Goal: Communication & Community: Answer question/provide support

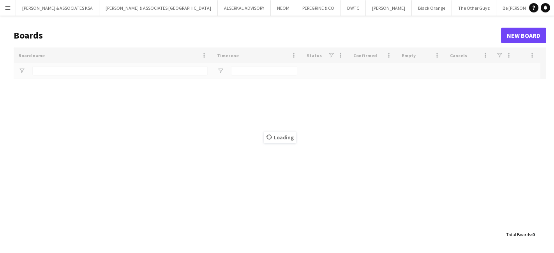
type input "*"
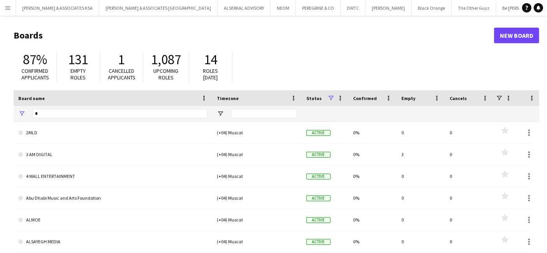
click at [8, 5] on app-icon "Menu" at bounding box center [8, 8] width 6 height 6
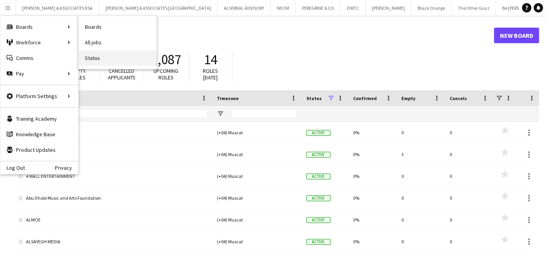
click at [108, 56] on link "Status" at bounding box center [118, 58] width 78 height 16
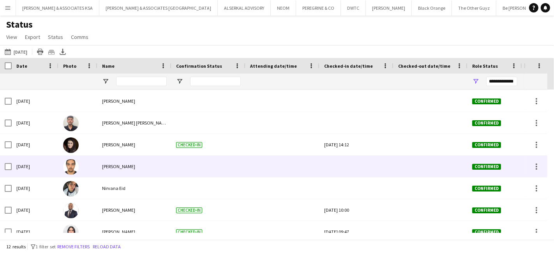
scroll to position [118, 0]
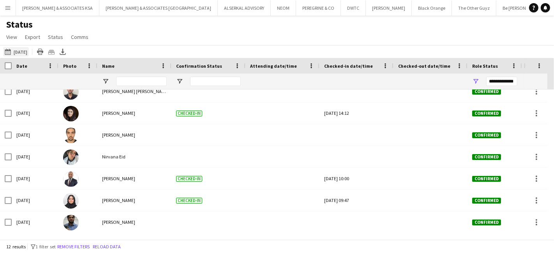
click at [14, 51] on button "[DATE] to [DATE] [DATE]" at bounding box center [16, 51] width 26 height 9
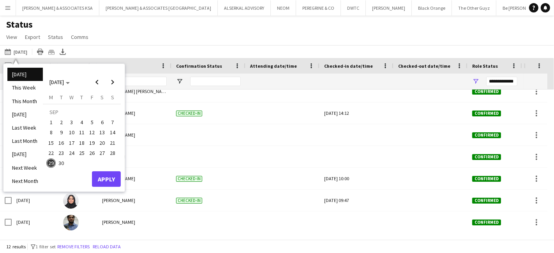
click at [49, 150] on span "22" at bounding box center [50, 152] width 9 height 9
click at [60, 159] on span "30" at bounding box center [61, 163] width 9 height 9
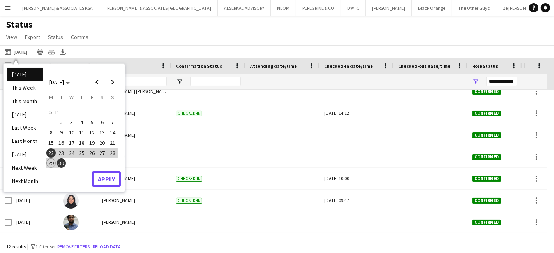
click at [108, 174] on button "Apply" at bounding box center [106, 179] width 29 height 16
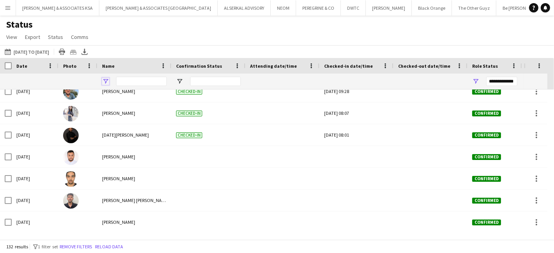
click at [106, 80] on span "Open Filter Menu" at bounding box center [105, 81] width 7 height 7
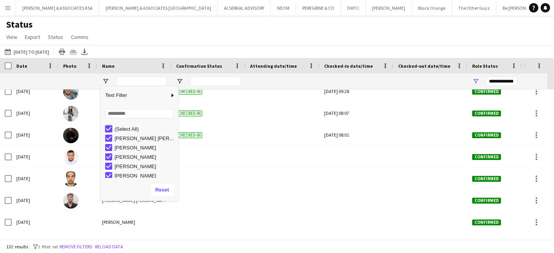
type input "***"
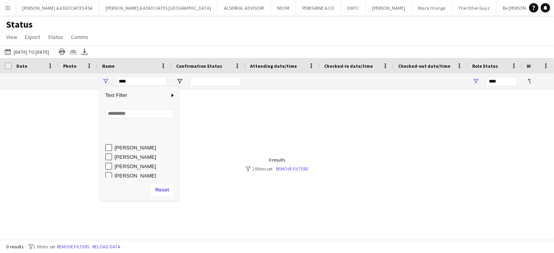
scroll to position [161, 0]
type input "**********"
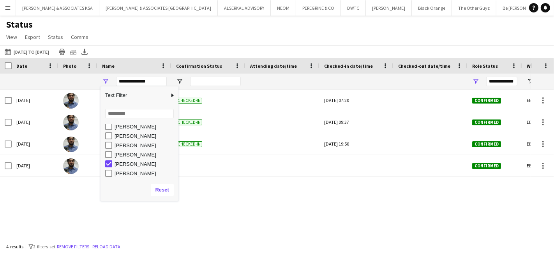
click at [149, 37] on div "Status View Views Default view New view Update view Delete view Edit name Custo…" at bounding box center [277, 32] width 554 height 26
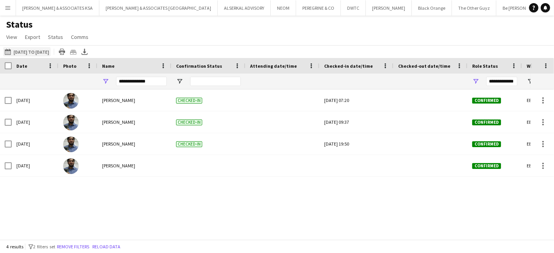
click at [18, 54] on button "[DATE] to [DATE] [DATE] to [DATE]" at bounding box center [27, 51] width 48 height 9
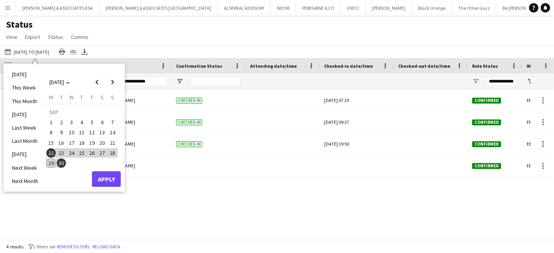
click at [52, 162] on span "29" at bounding box center [50, 163] width 9 height 9
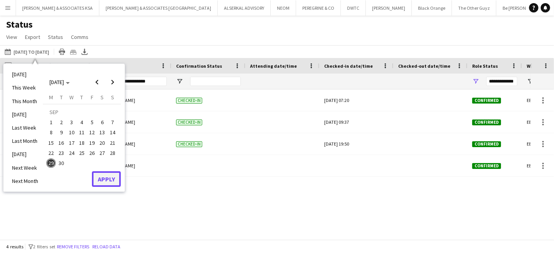
click at [100, 182] on button "Apply" at bounding box center [106, 179] width 29 height 16
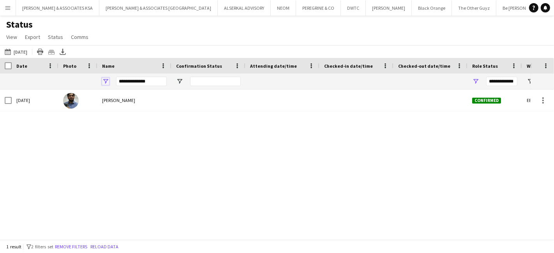
click at [107, 80] on span "Open Filter Menu" at bounding box center [105, 81] width 7 height 7
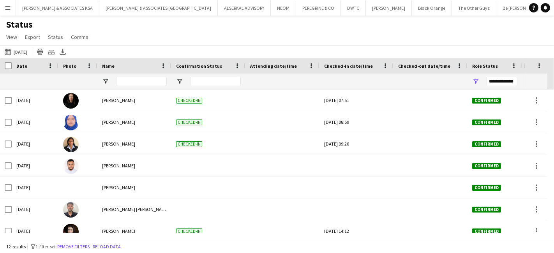
click at [150, 29] on div "Status View Views Default view New view Update view Delete view Edit name Custo…" at bounding box center [277, 32] width 554 height 26
click at [545, 9] on icon "Notifications" at bounding box center [545, 7] width 5 height 5
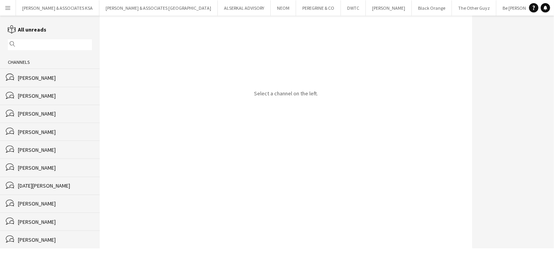
click at [36, 94] on div "[PERSON_NAME]" at bounding box center [55, 95] width 74 height 7
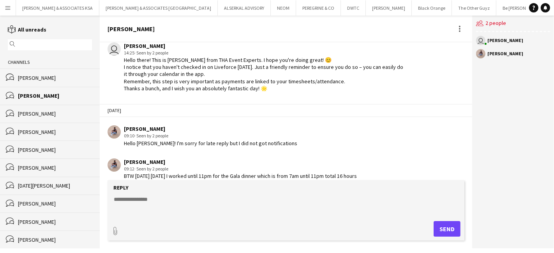
scroll to position [201, 0]
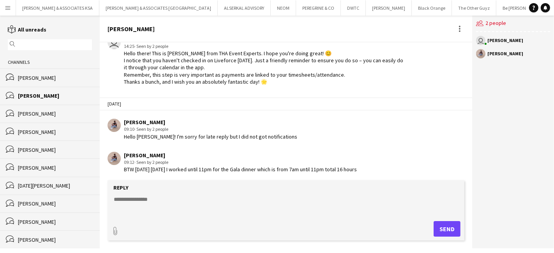
click at [129, 205] on textarea at bounding box center [287, 206] width 349 height 20
type textarea "*"
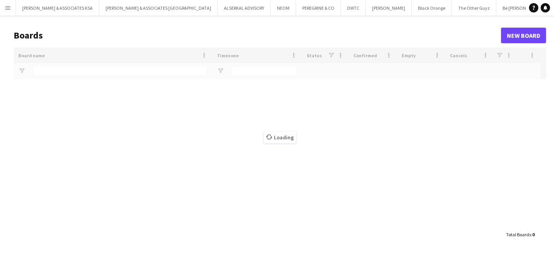
type input "*"
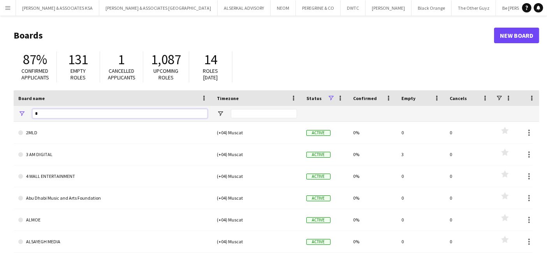
click at [51, 109] on input "*" at bounding box center [119, 113] width 175 height 9
drag, startPoint x: 51, startPoint y: 109, endPoint x: 51, endPoint y: 105, distance: 4.3
click at [51, 105] on div "Board name Timezone Status Confirmed" at bounding box center [280, 106] width 533 height 32
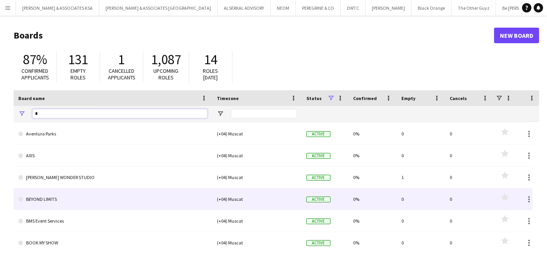
scroll to position [173, 0]
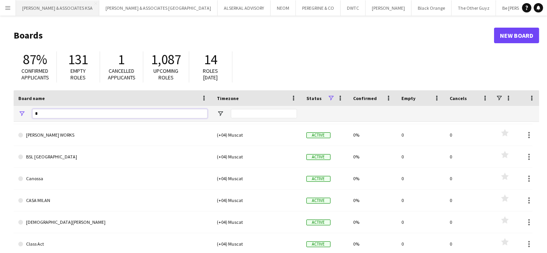
type input "*"
